Goal: Information Seeking & Learning: Learn about a topic

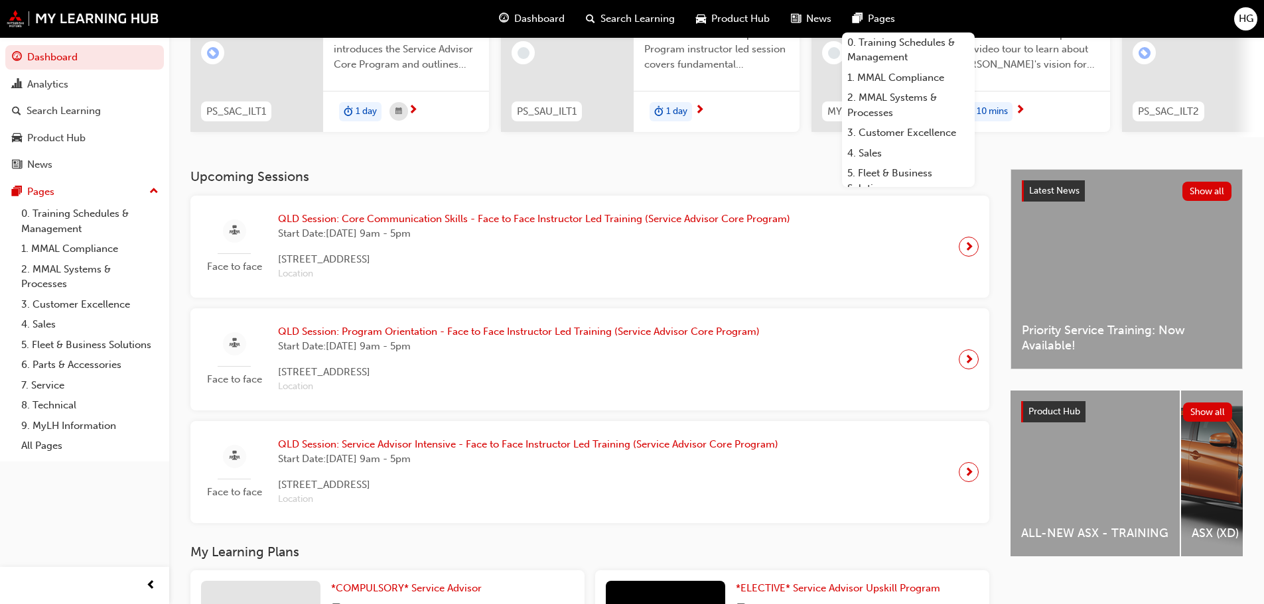
scroll to position [391, 0]
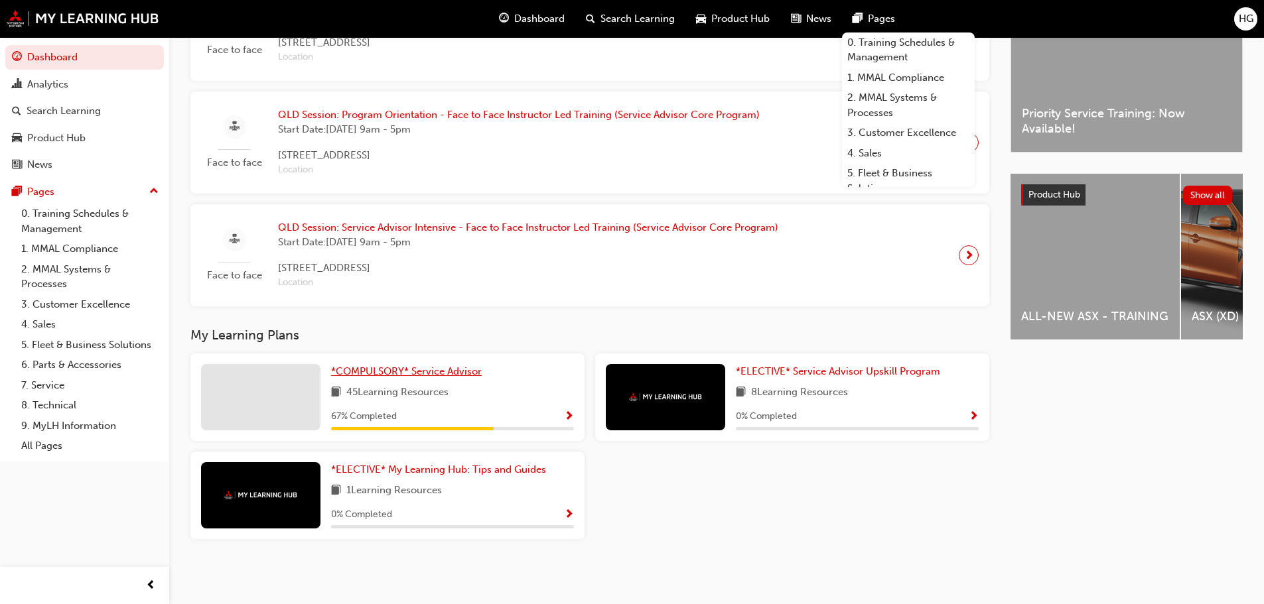
click at [429, 375] on span "*COMPULSORY* Service Advisor" at bounding box center [406, 372] width 151 height 12
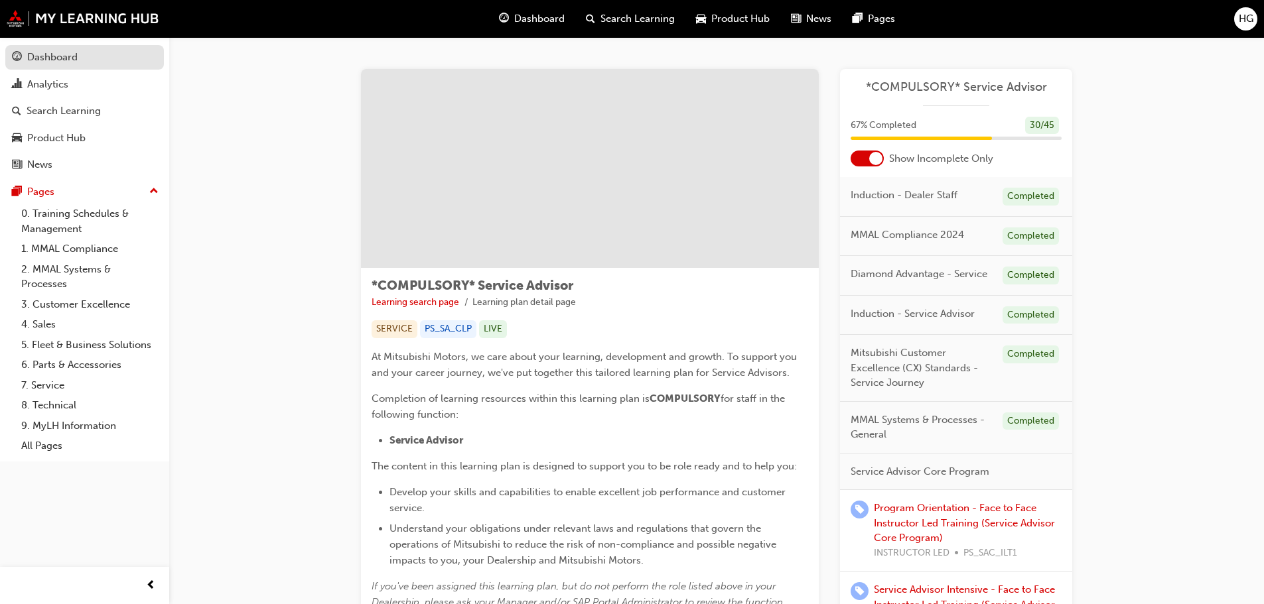
click at [79, 63] on div "Dashboard" at bounding box center [84, 57] width 145 height 17
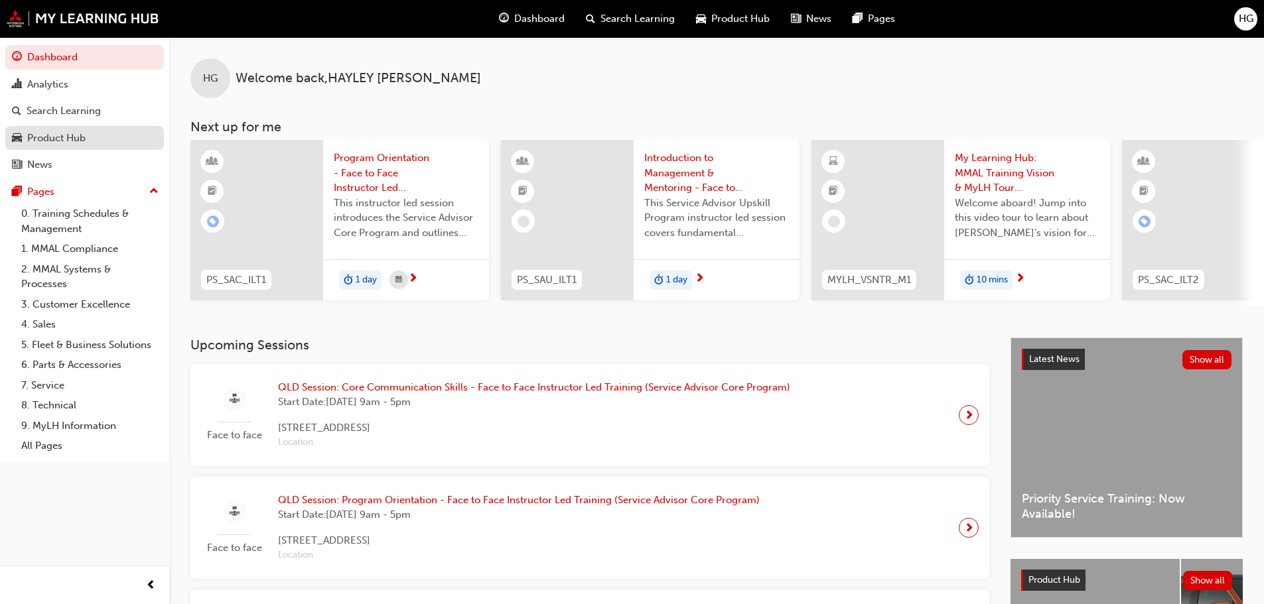
click at [39, 141] on div "Product Hub" at bounding box center [56, 138] width 58 height 15
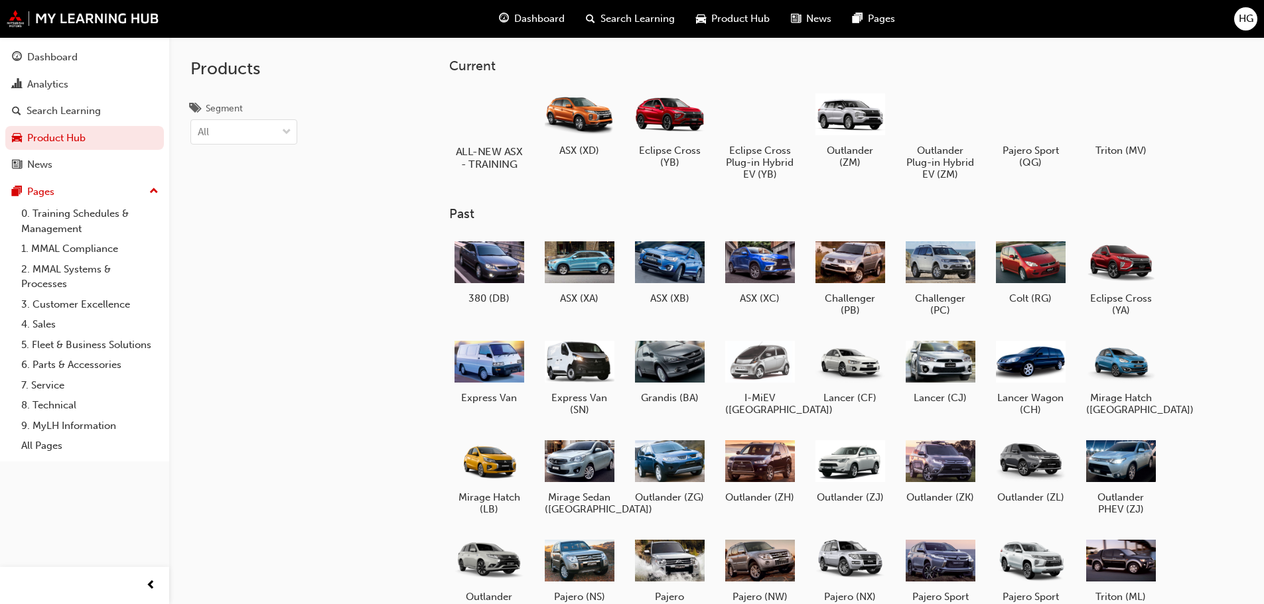
click at [504, 119] on div at bounding box center [489, 113] width 74 height 52
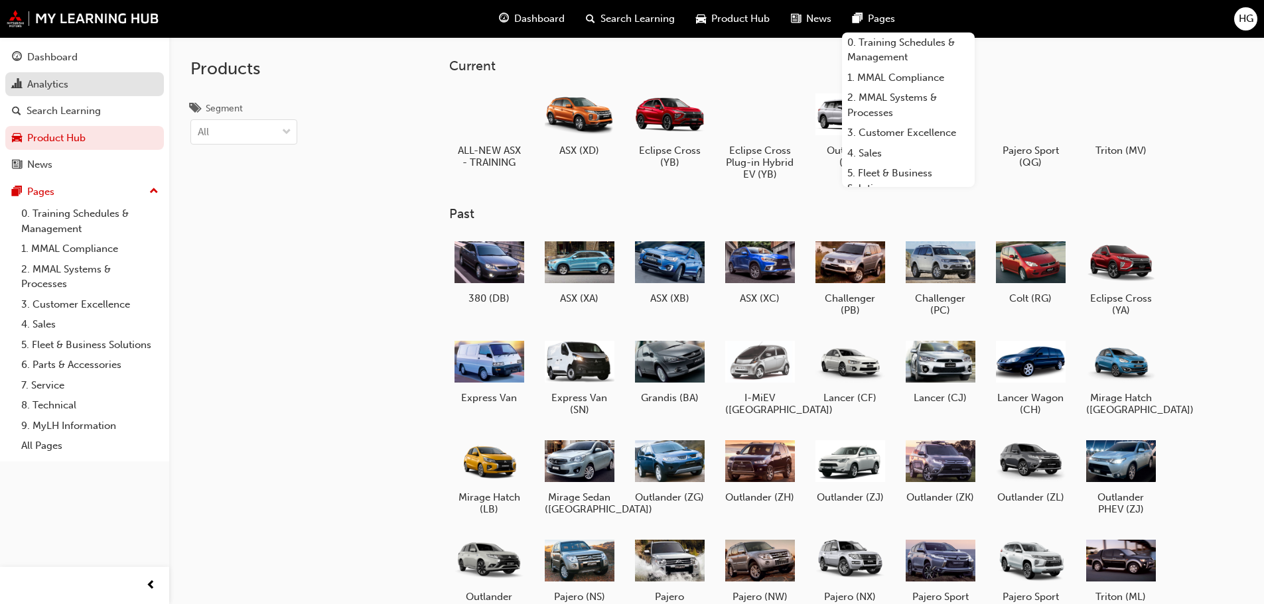
click at [86, 90] on div "Analytics" at bounding box center [84, 84] width 145 height 17
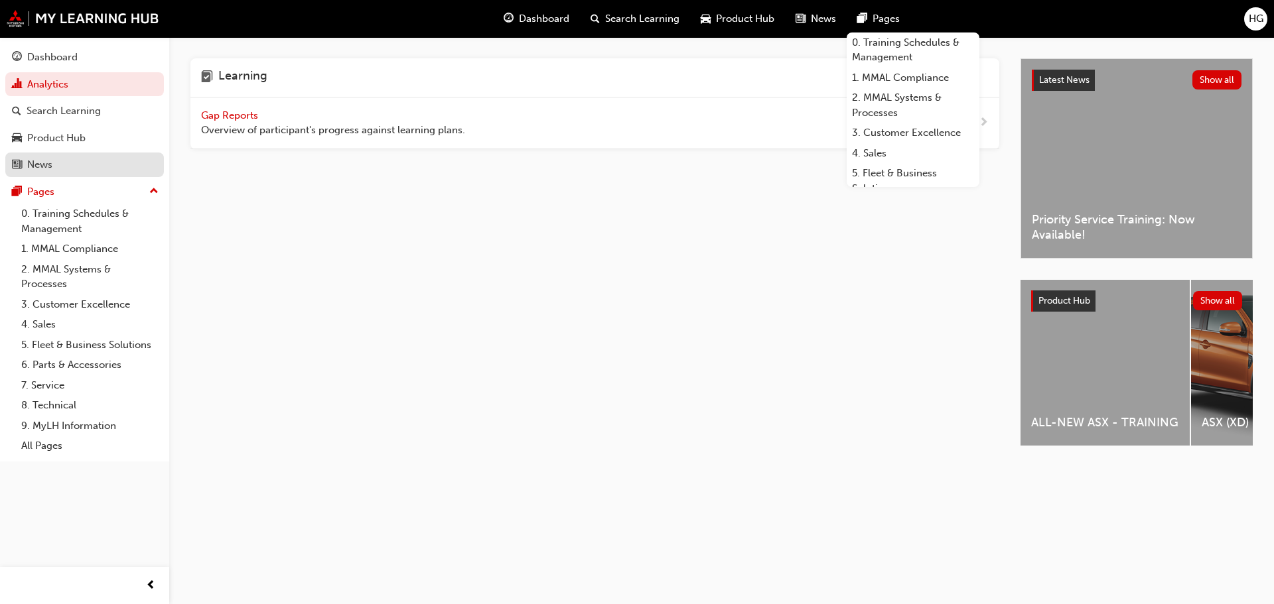
click at [59, 171] on div "News" at bounding box center [84, 165] width 145 height 17
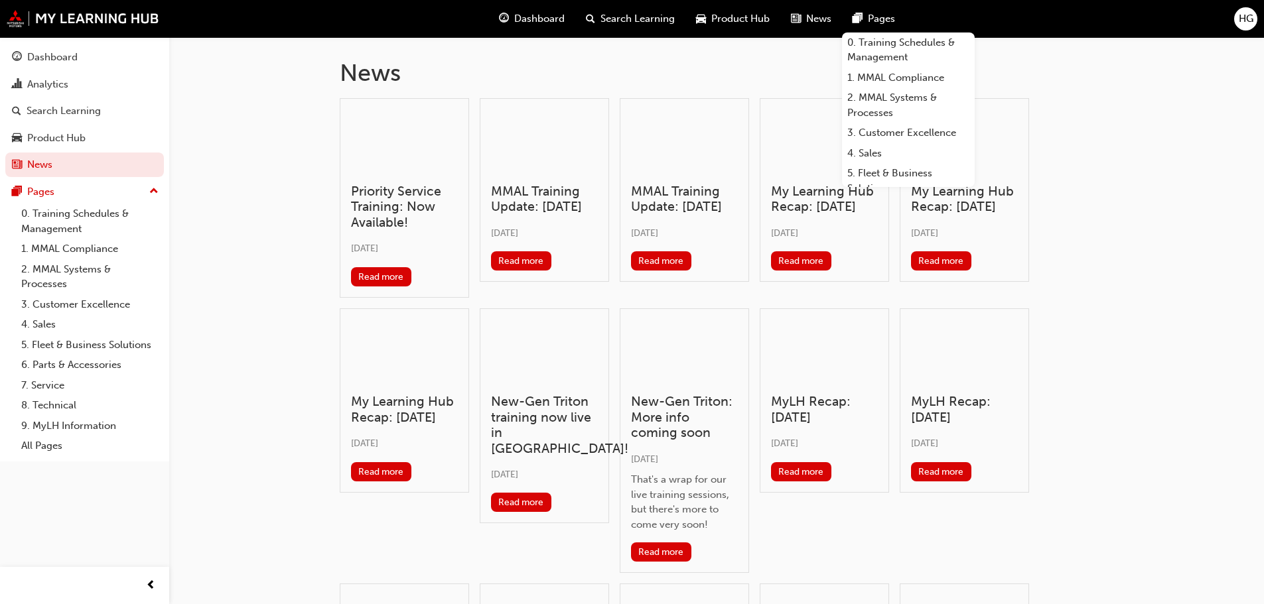
click at [1070, 111] on div "Priority Service Training: Now Available! [DATE] Read more MMAL Training Update…" at bounding box center [717, 456] width 754 height 716
click at [902, 19] on div "Pages" at bounding box center [874, 18] width 64 height 27
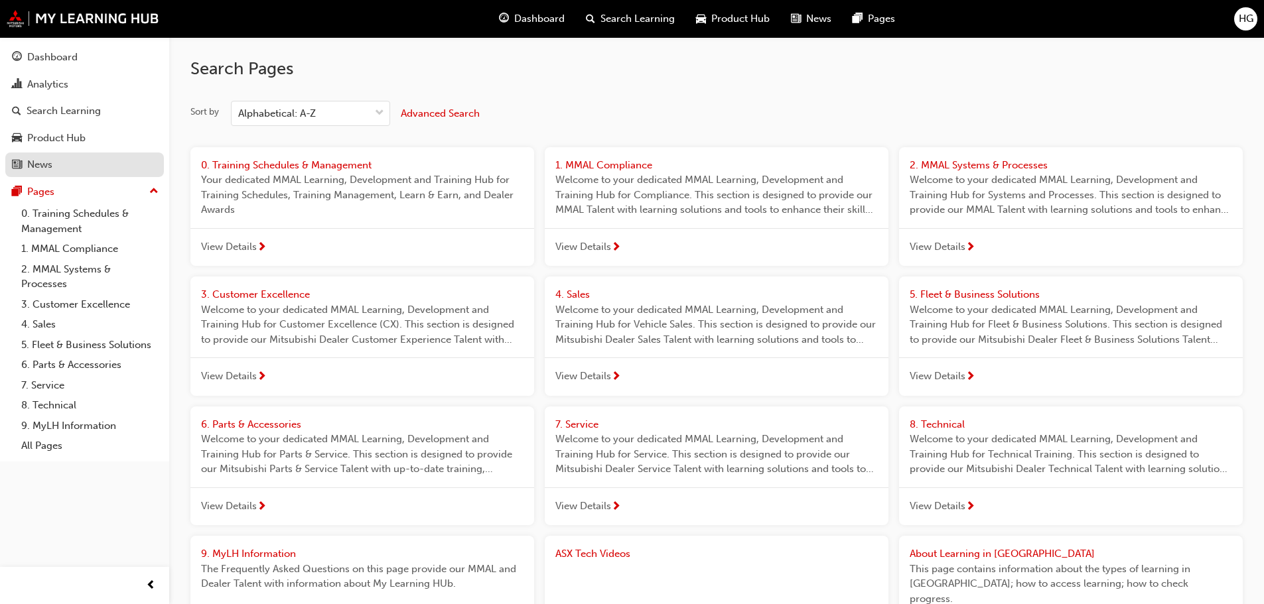
click at [64, 160] on div "News" at bounding box center [84, 165] width 145 height 17
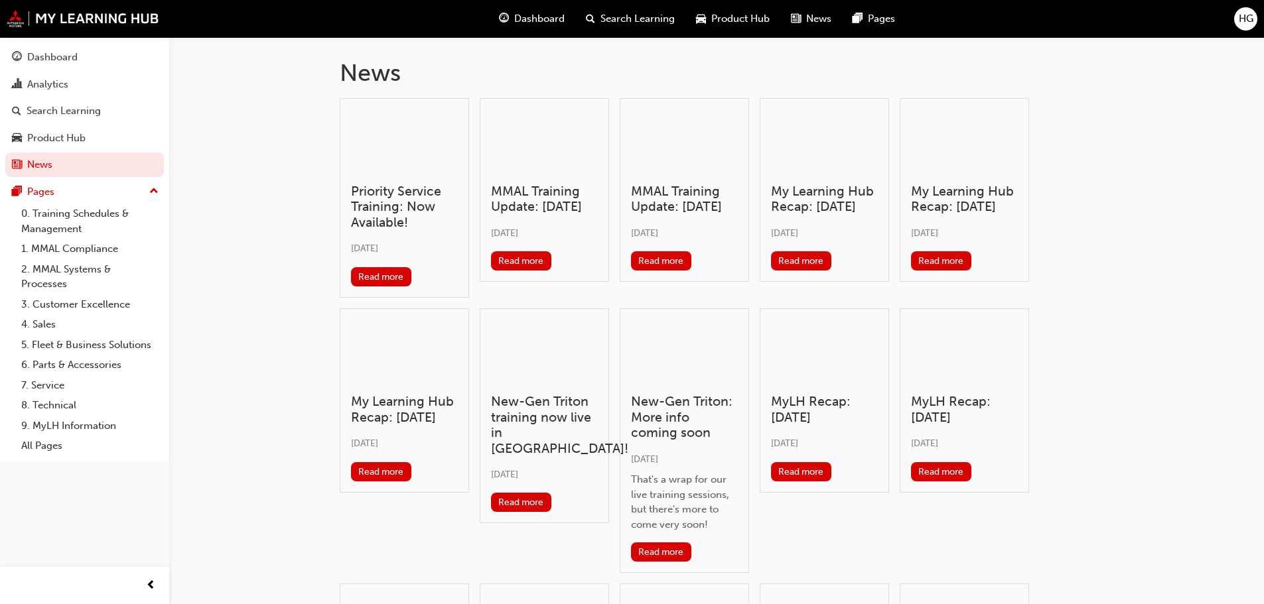
click at [713, 19] on span "Product Hub" at bounding box center [740, 18] width 58 height 15
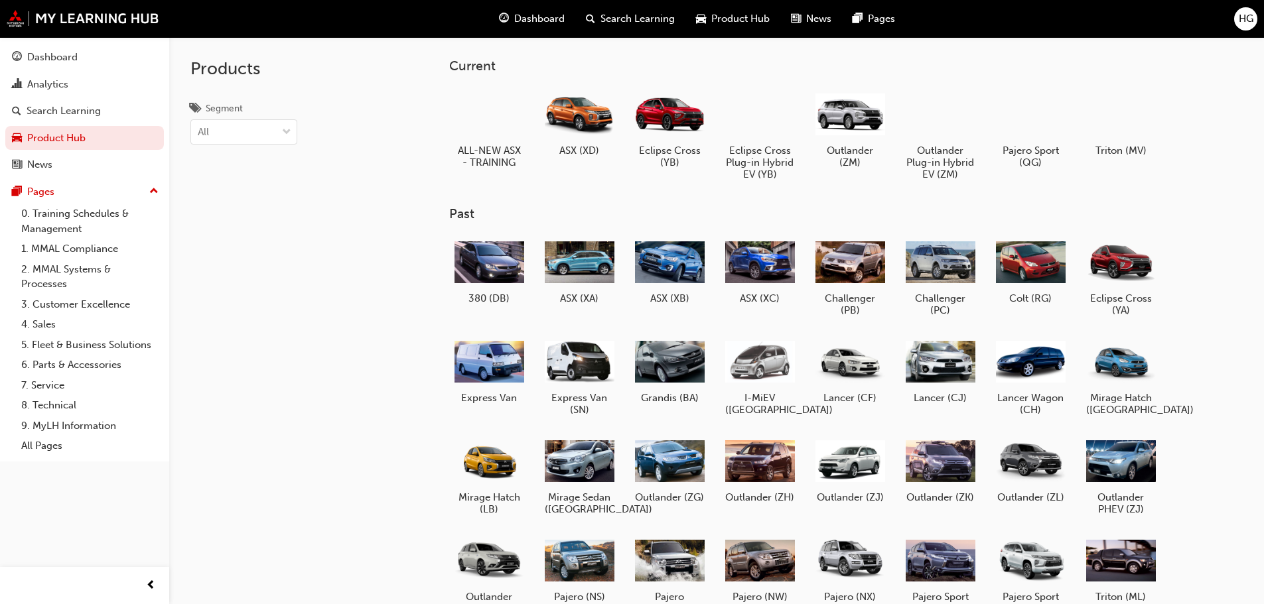
click at [610, 17] on span "Search Learning" at bounding box center [637, 18] width 74 height 15
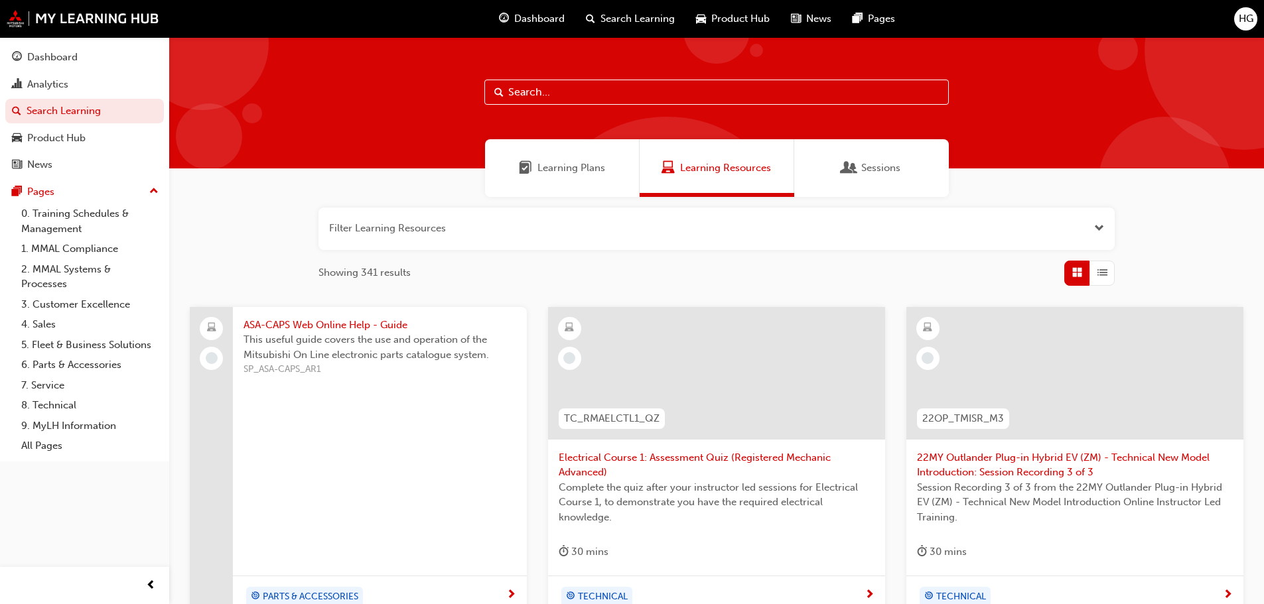
click at [542, 22] on span "Dashboard" at bounding box center [539, 18] width 50 height 15
